Goal: Task Accomplishment & Management: Manage account settings

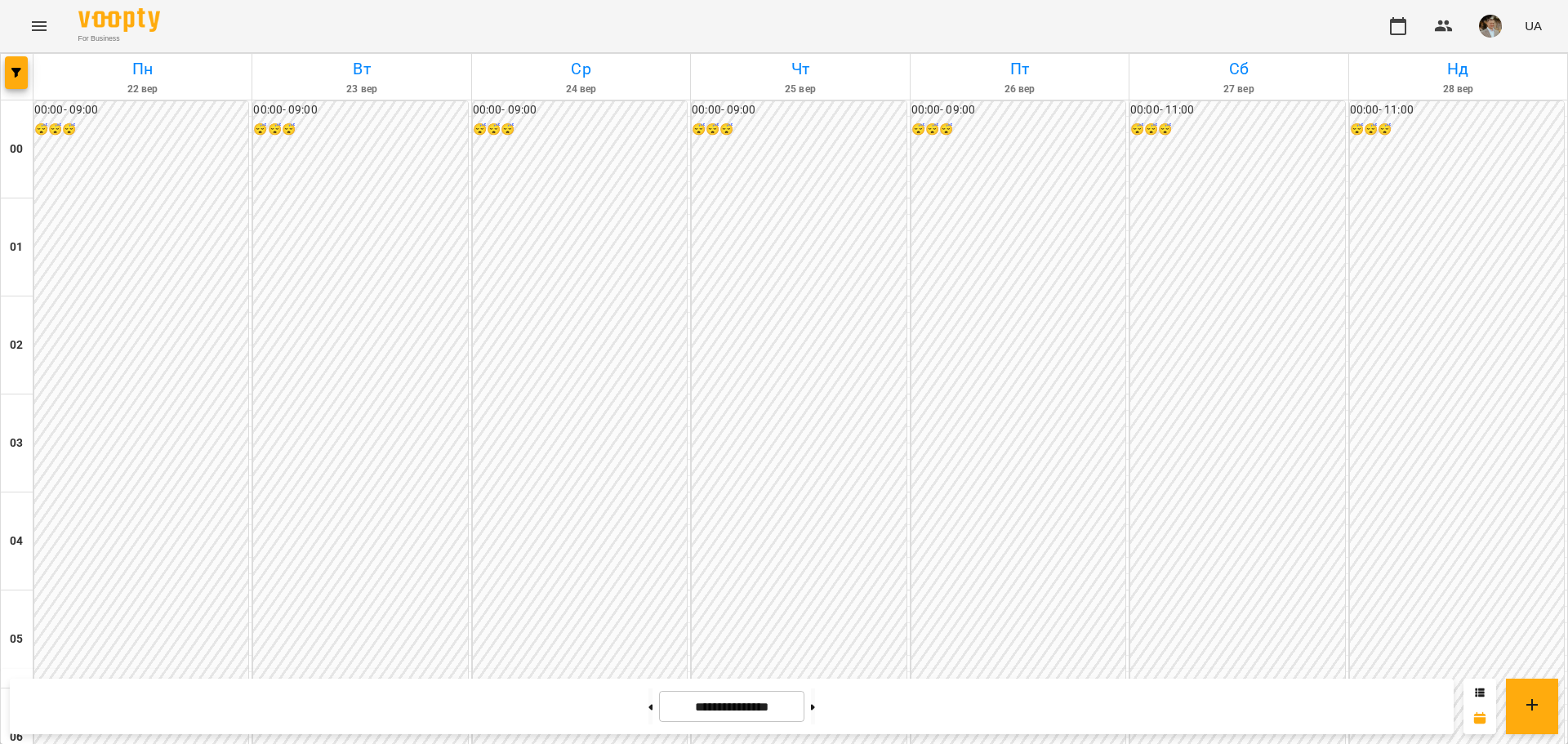
scroll to position [1714, 0]
click at [648, 702] on button at bounding box center [650, 706] width 4 height 36
click at [815, 704] on icon at bounding box center [813, 706] width 4 height 6
click at [648, 701] on button at bounding box center [650, 706] width 4 height 36
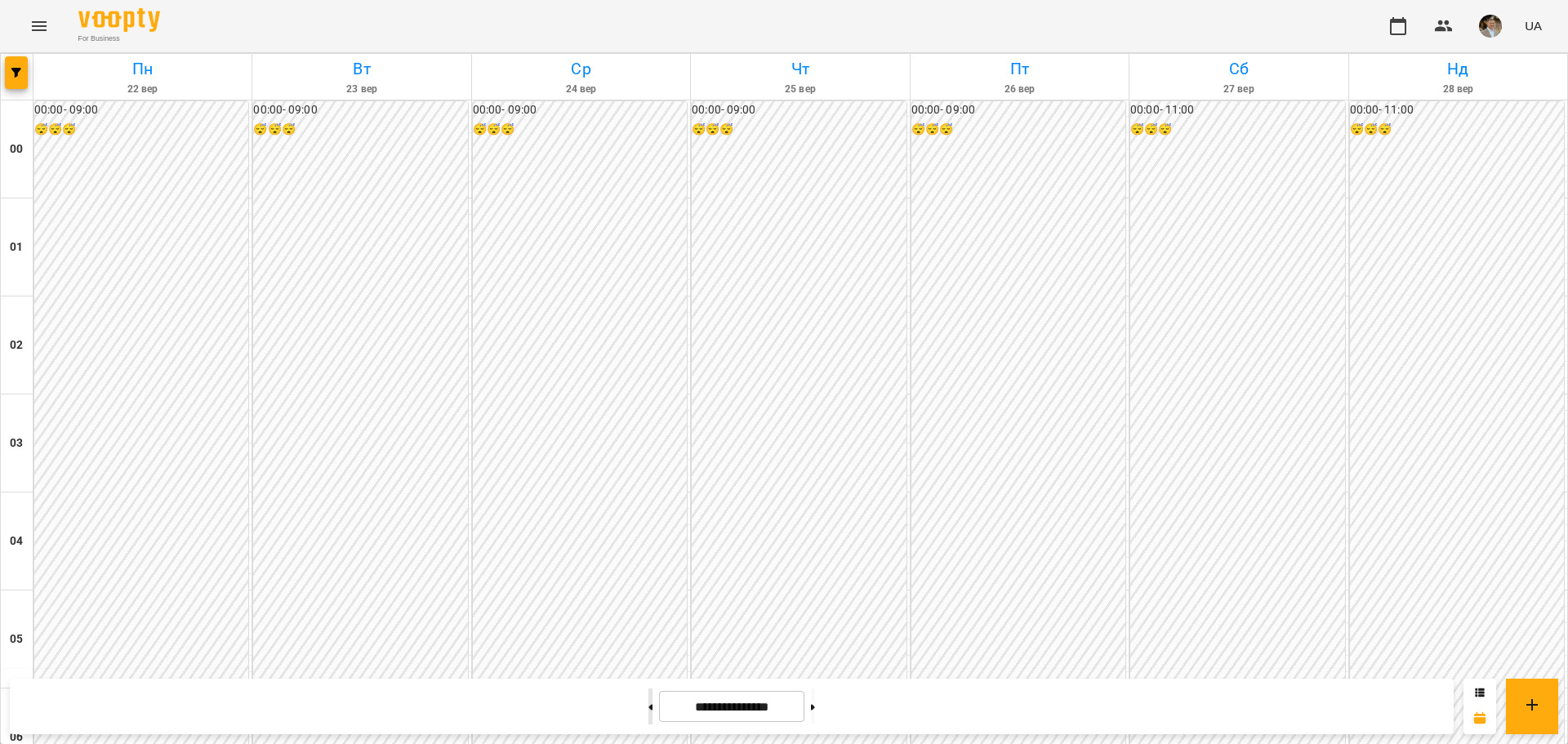
type input "**********"
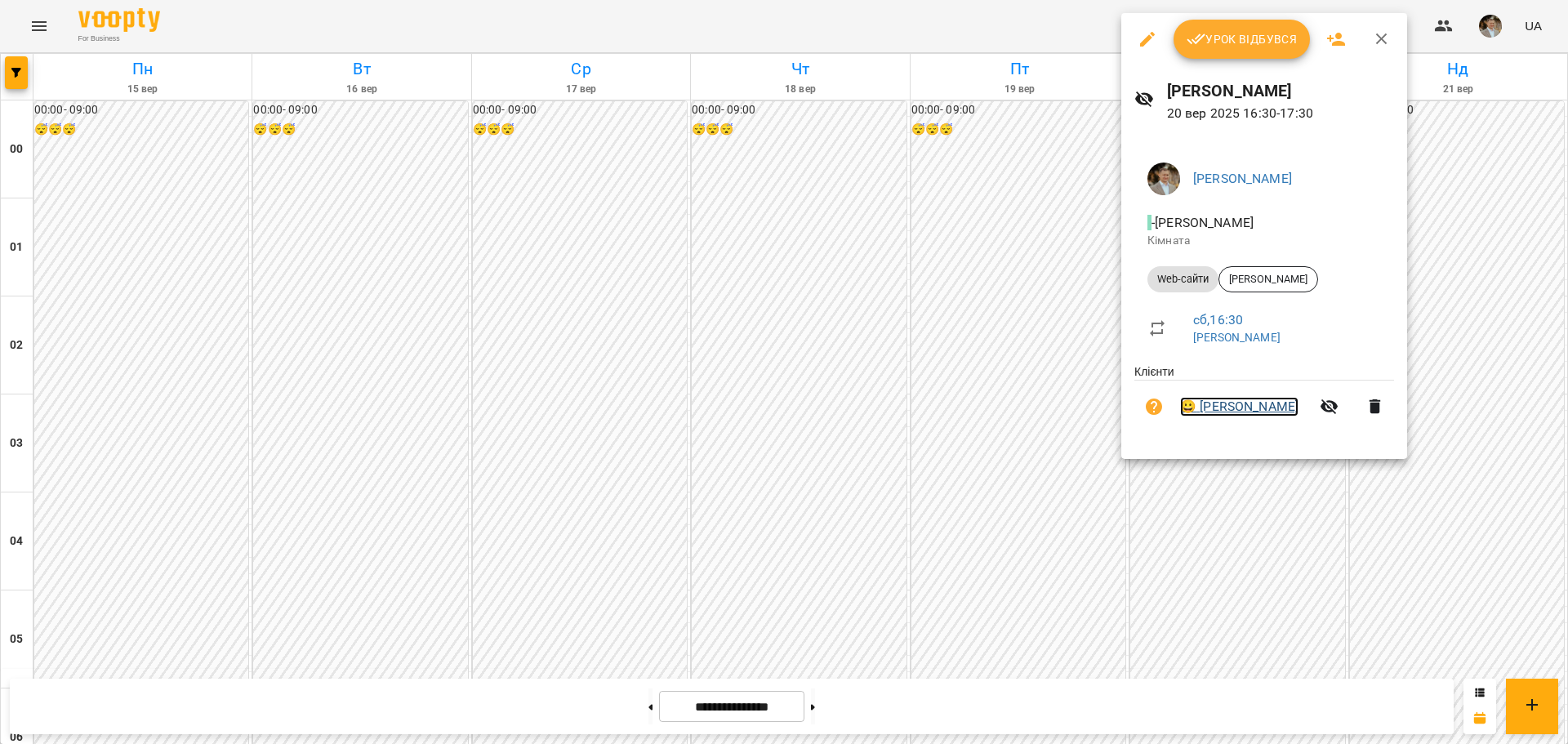
click at [1224, 401] on link "😀 [PERSON_NAME]" at bounding box center [1239, 407] width 118 height 19
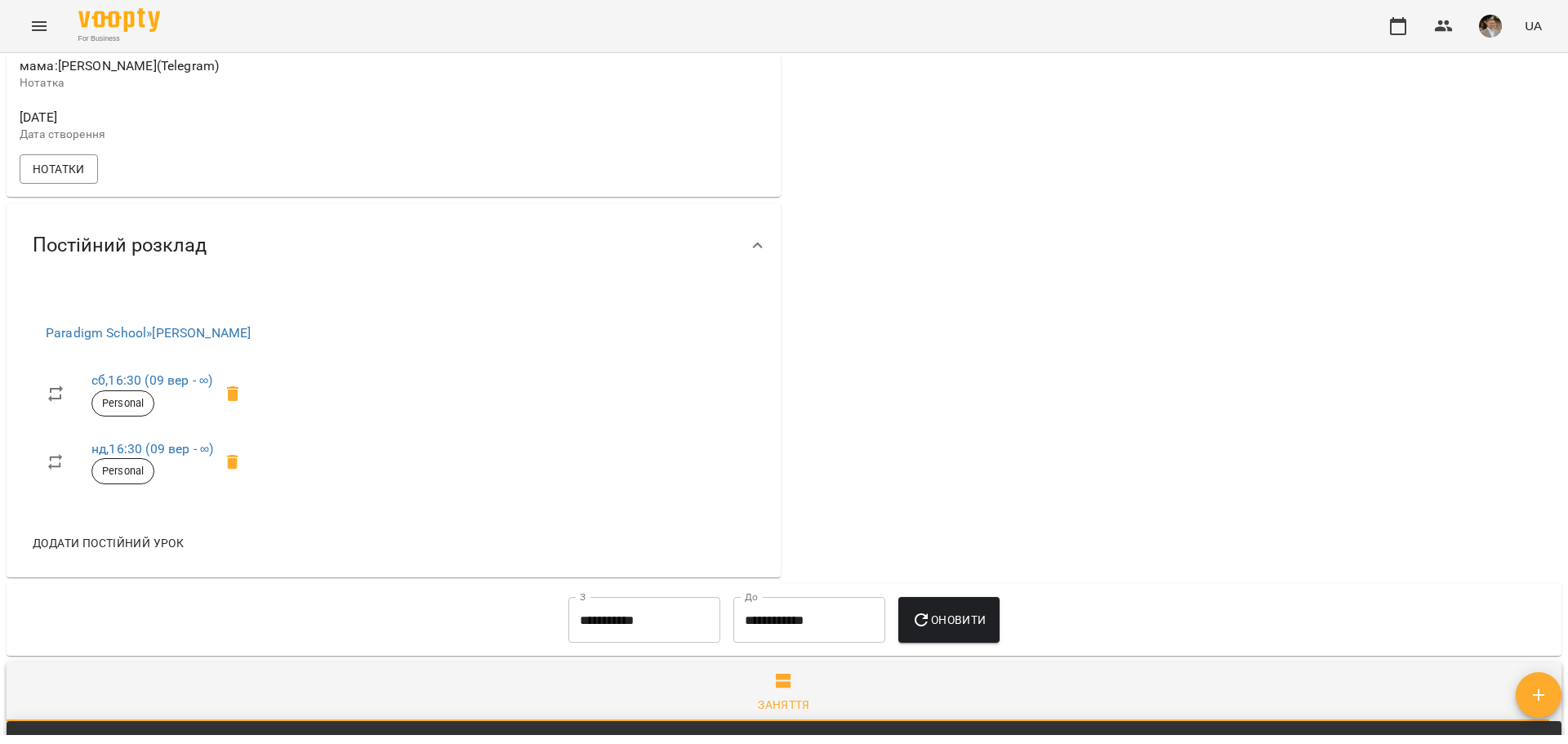
scroll to position [490, 0]
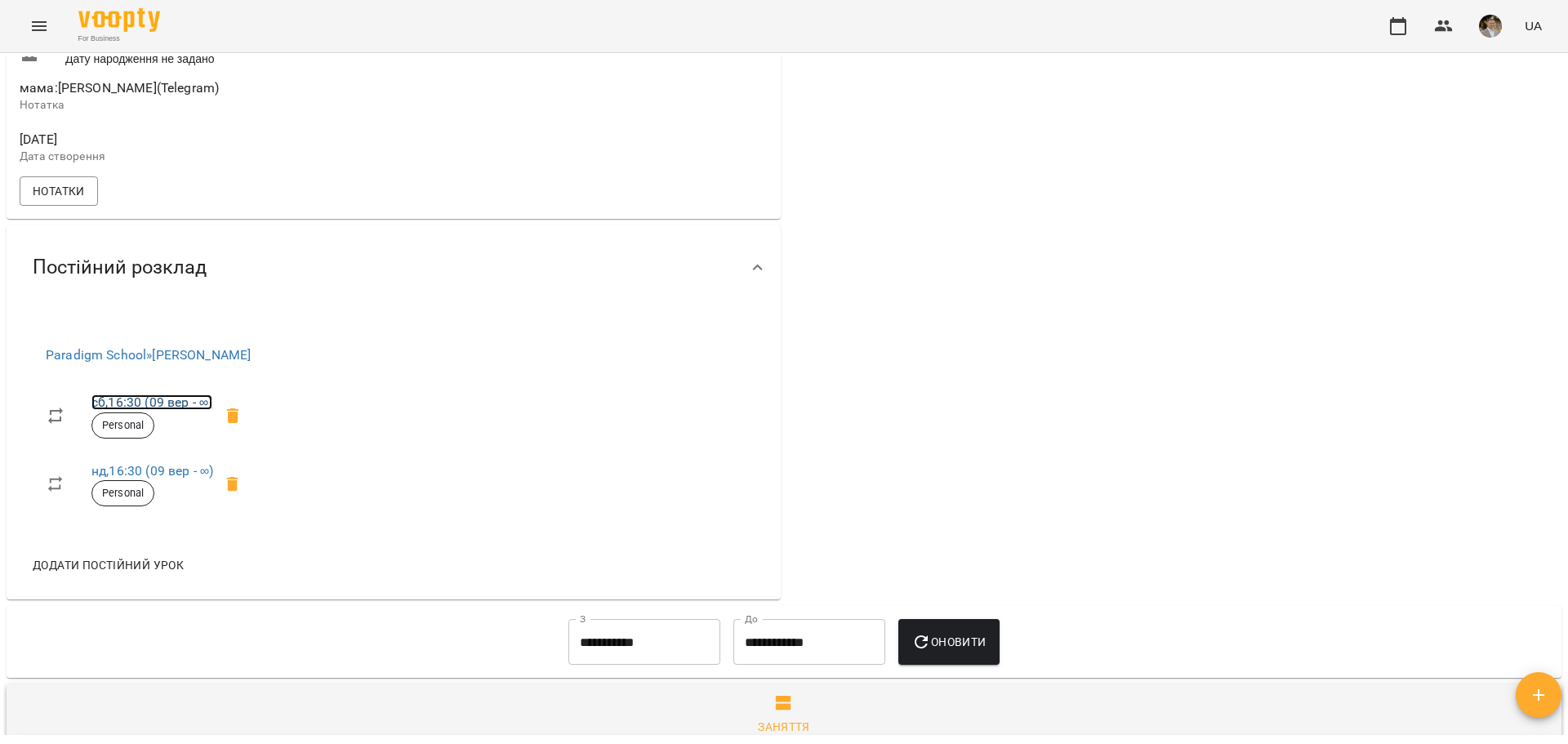
click at [159, 409] on link "сб , 16:30 ([DATE] - ∞)" at bounding box center [152, 402] width 121 height 16
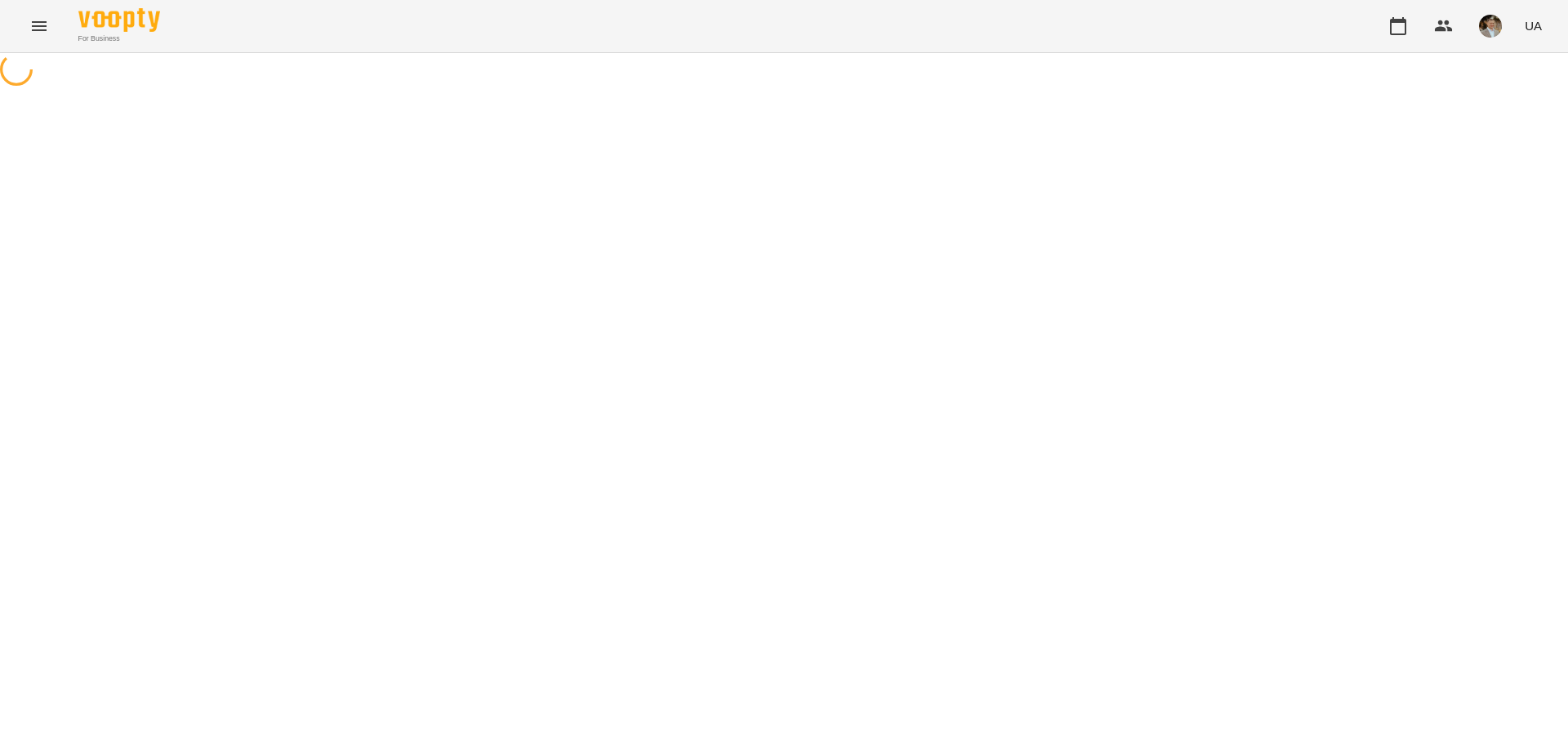
select select "*"
select select "*********"
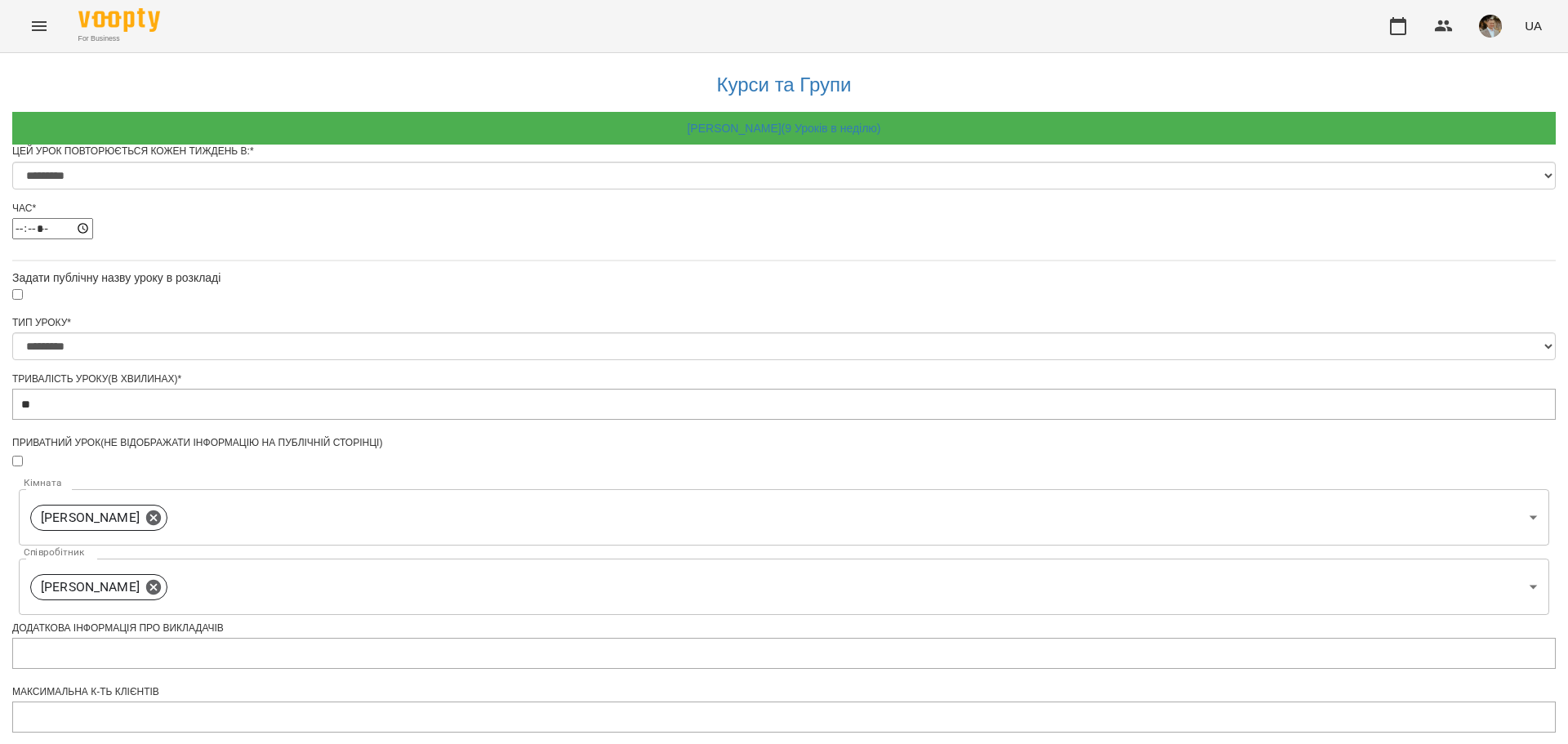
scroll to position [508, 0]
